Goal: Register for event/course

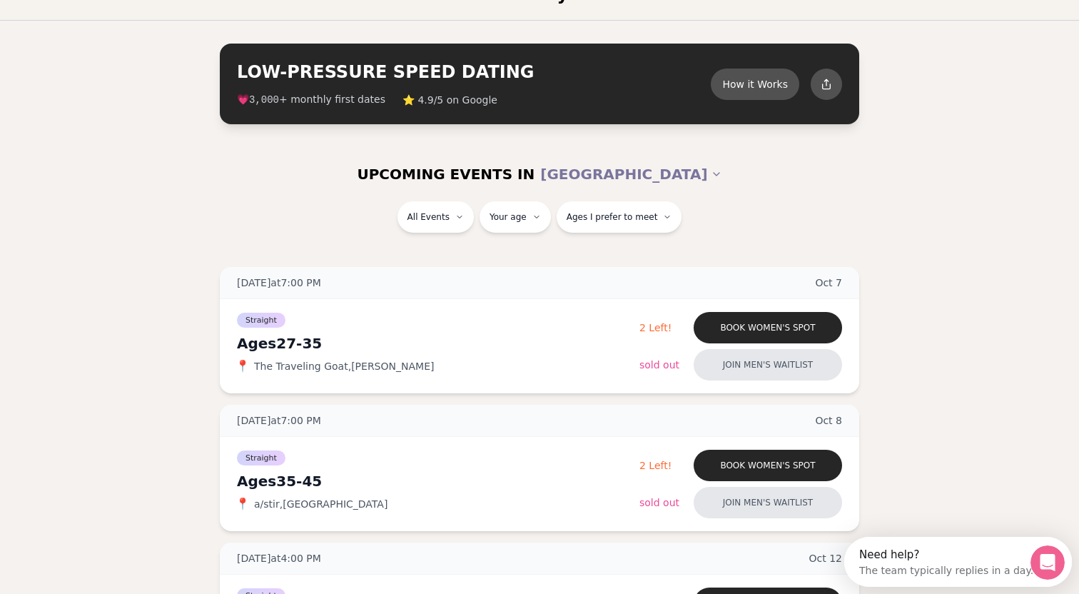
scroll to position [6, 0]
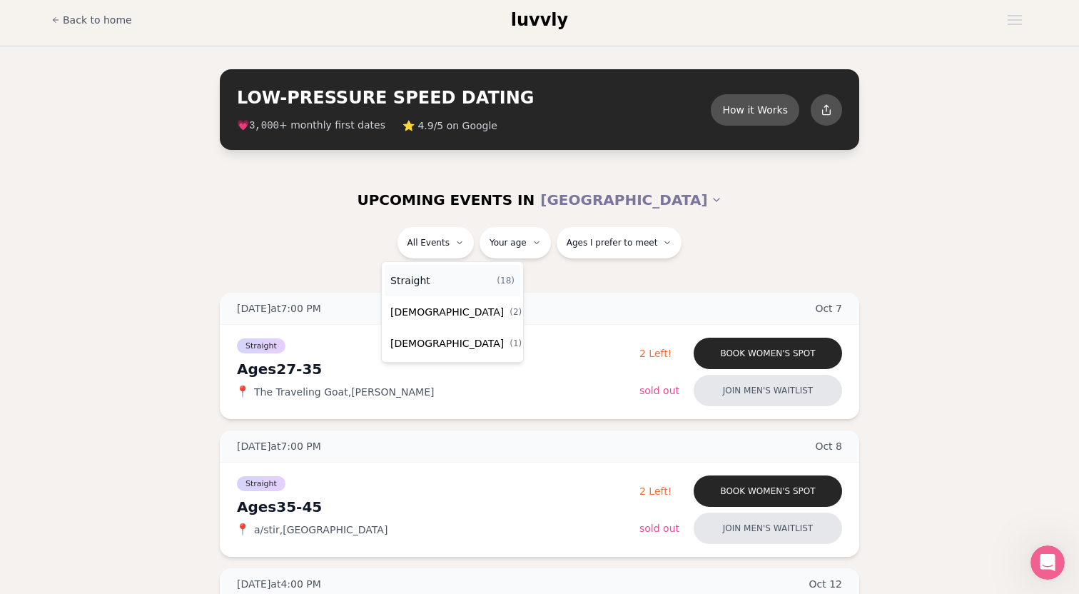
click at [433, 283] on div "Straight ( 18 )" at bounding box center [453, 280] width 136 height 31
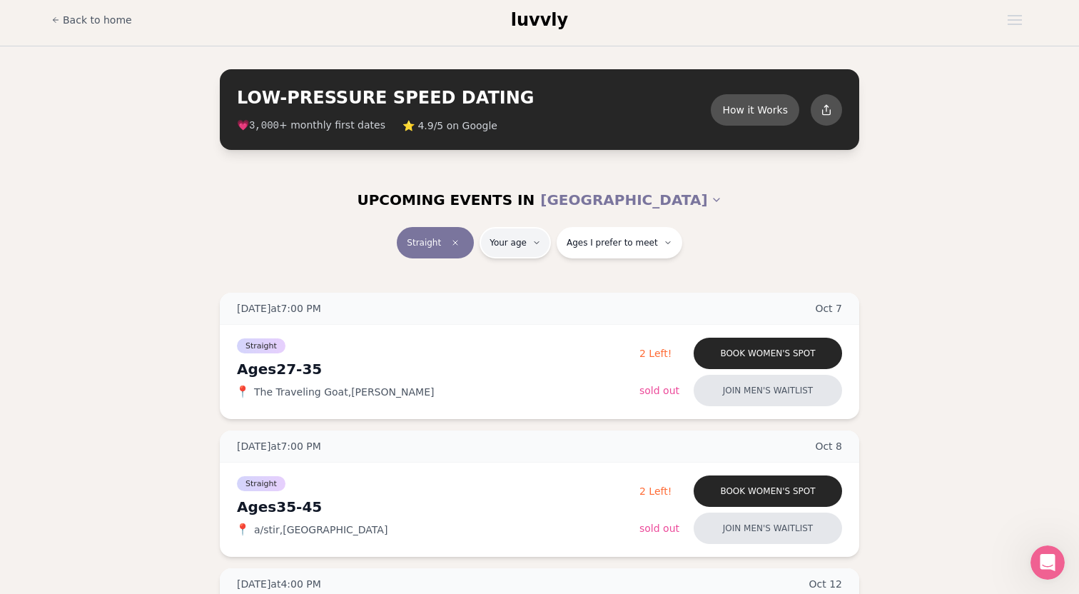
click at [595, 240] on span "Ages I prefer to meet" at bounding box center [612, 242] width 91 height 11
type input "**"
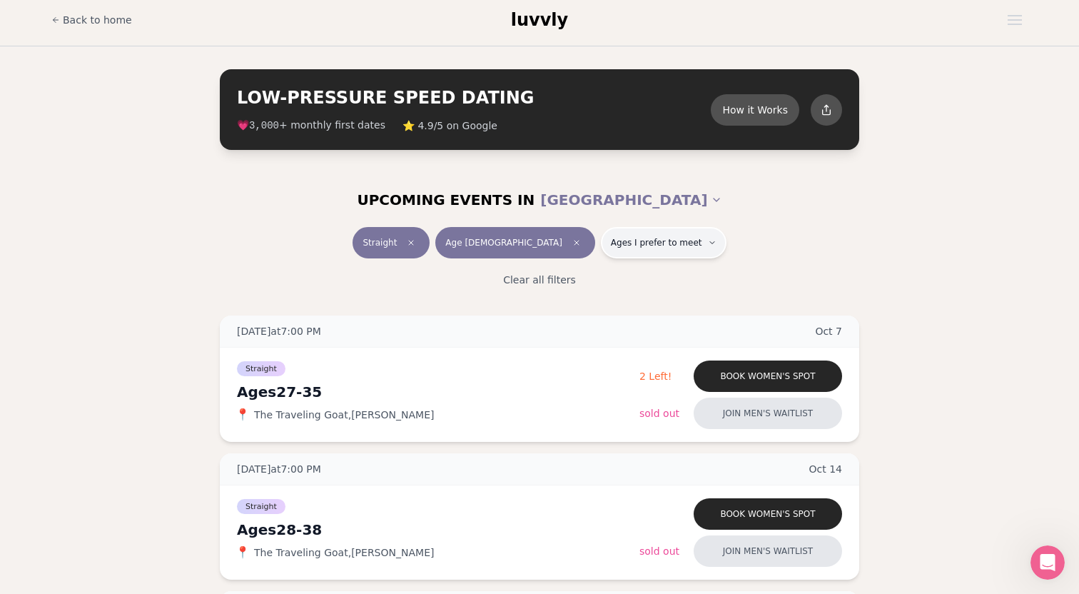
click at [614, 234] on button "Ages I prefer to meet" at bounding box center [664, 242] width 126 height 31
click at [803, 229] on div "Straight Age [DEMOGRAPHIC_DATA] Ages I prefer to meet" at bounding box center [539, 245] width 799 height 37
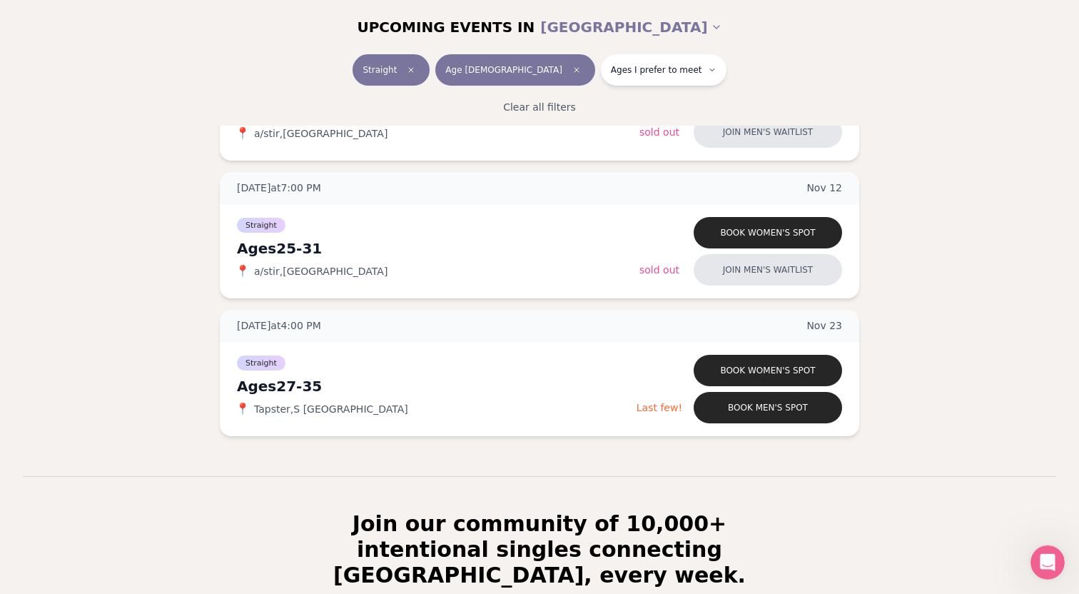
scroll to position [680, 0]
